Goal: Unclear

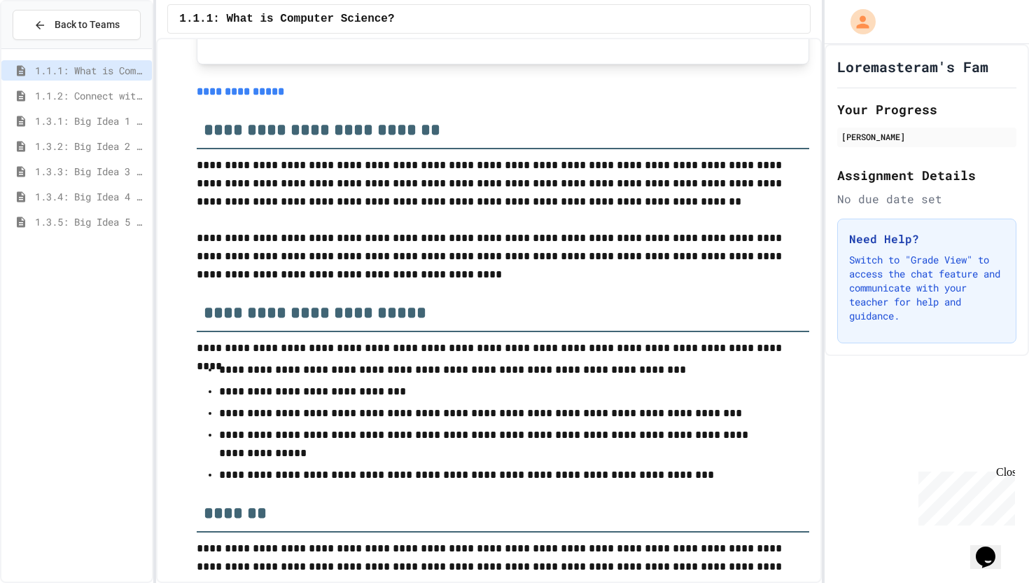
scroll to position [5772, 0]
